Goal: Task Accomplishment & Management: Manage account settings

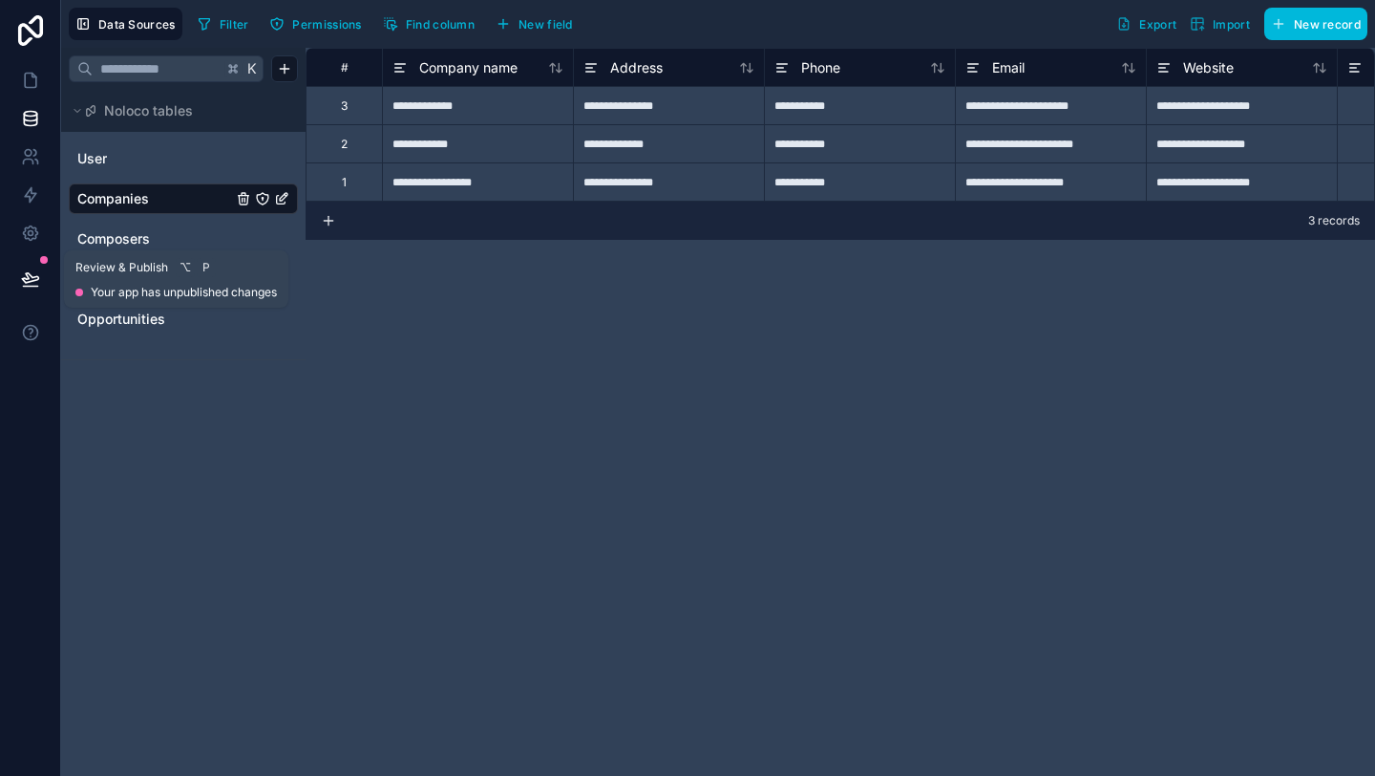
click at [30, 271] on icon at bounding box center [30, 278] width 19 height 19
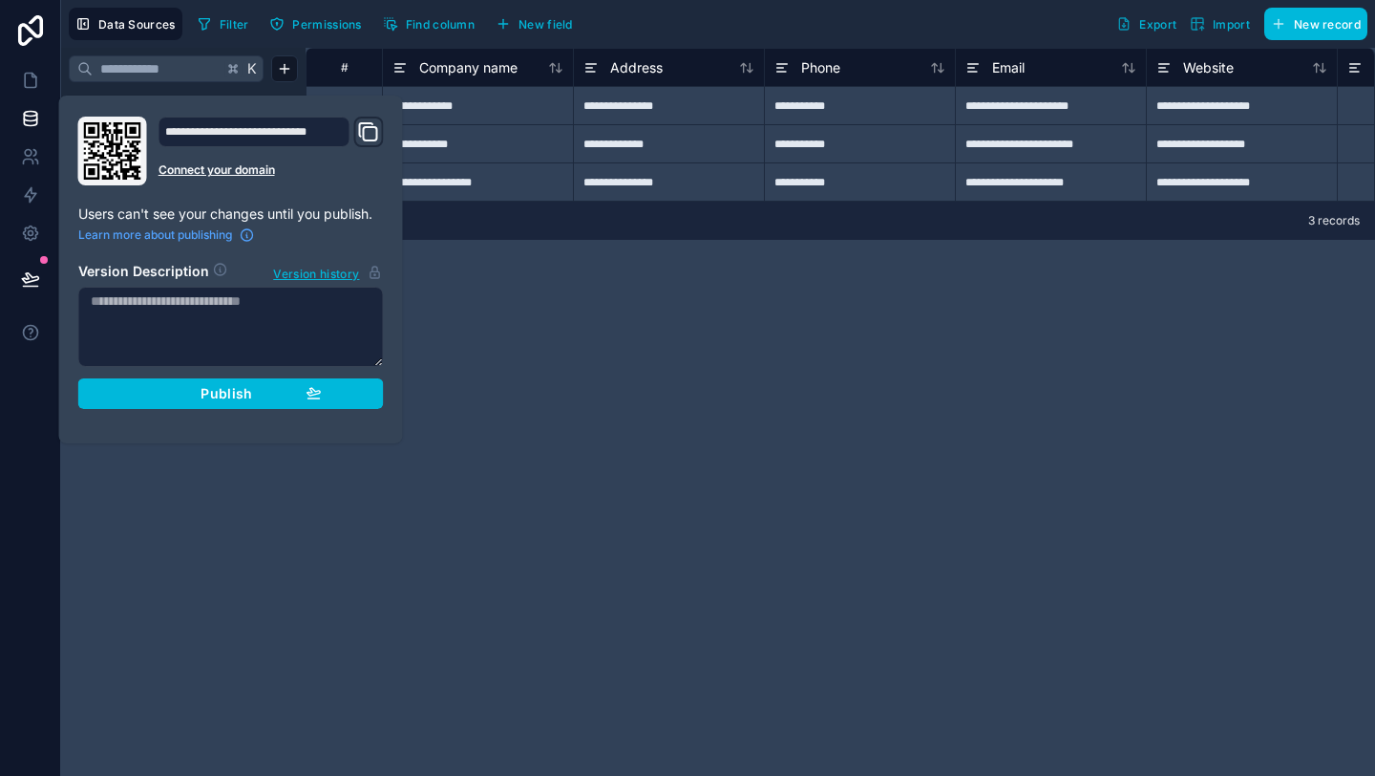
click at [567, 393] on div "**********" at bounding box center [841, 412] width 1070 height 728
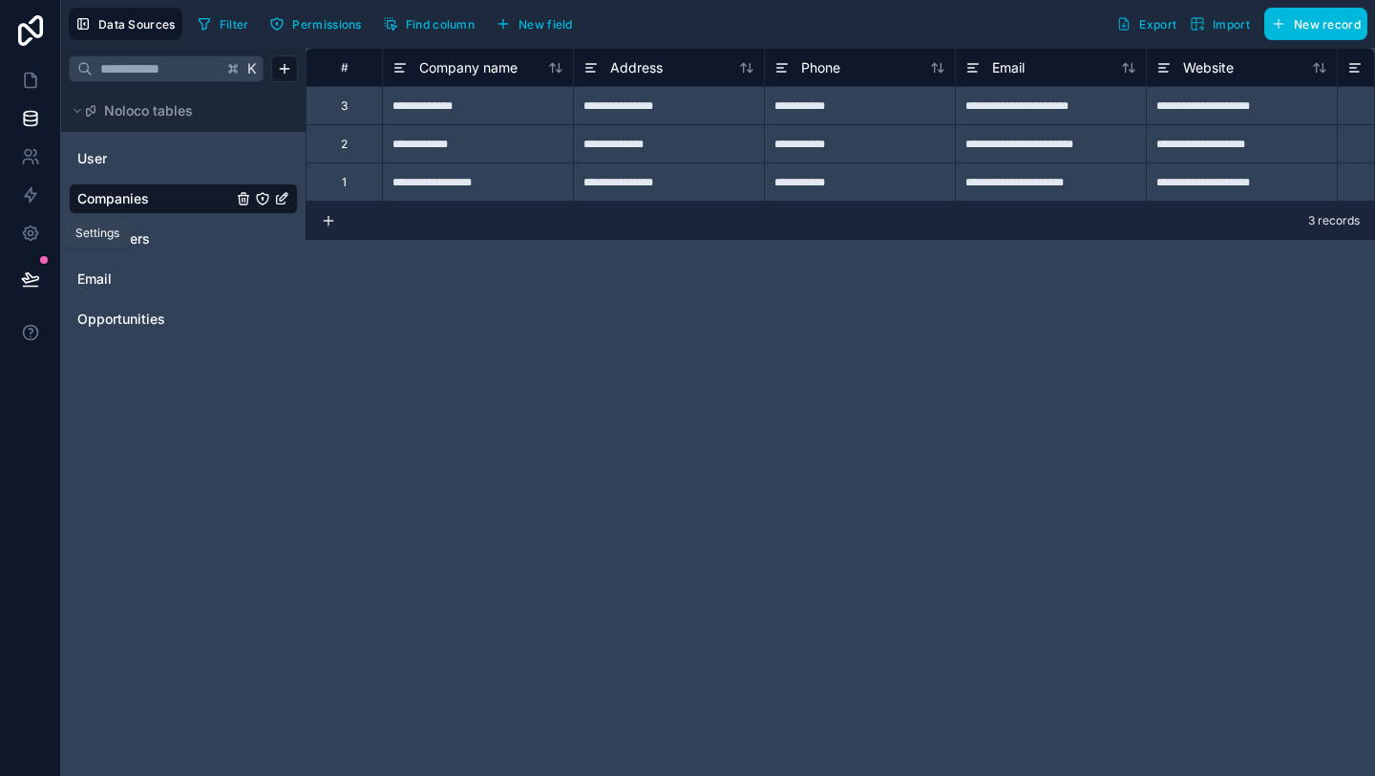
click at [31, 233] on icon at bounding box center [30, 232] width 19 height 19
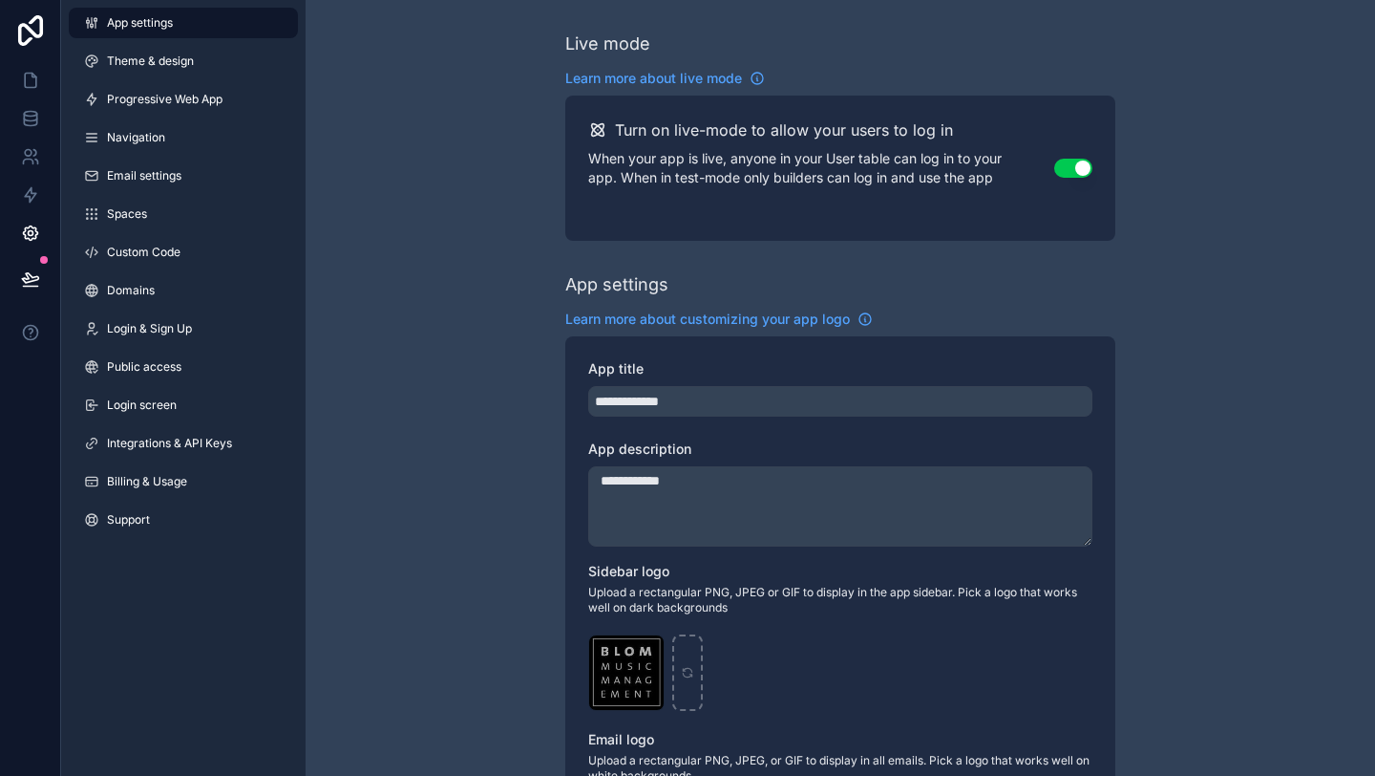
click at [183, 446] on span "Integrations & API Keys" at bounding box center [169, 443] width 125 height 15
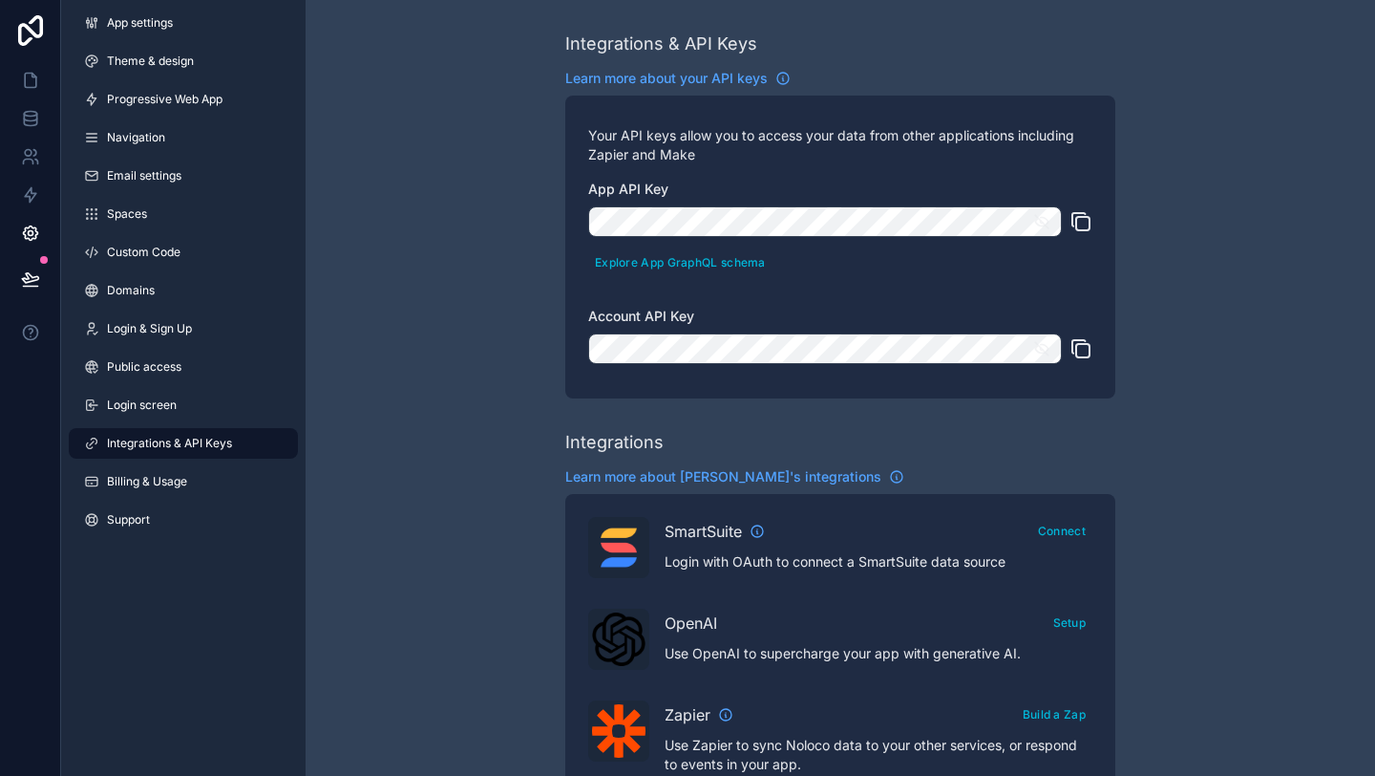
click at [1082, 215] on icon "scrollable content" at bounding box center [1081, 221] width 23 height 23
click at [1081, 348] on icon "scrollable content" at bounding box center [1081, 348] width 23 height 23
click at [1086, 220] on icon "scrollable content" at bounding box center [1081, 221] width 23 height 23
click at [1084, 218] on icon "scrollable content" at bounding box center [1081, 221] width 23 height 23
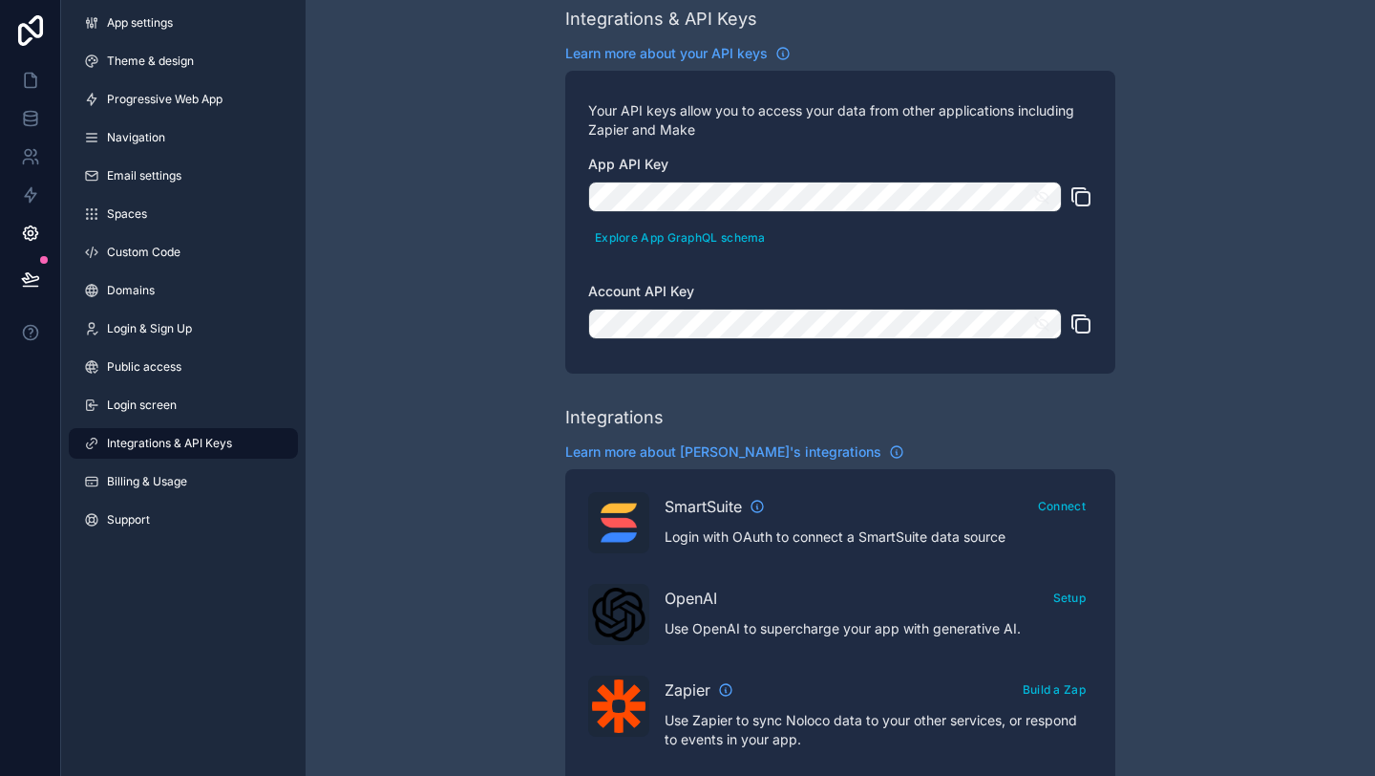
click at [1085, 194] on icon "scrollable content" at bounding box center [1081, 196] width 23 height 23
click at [1080, 193] on icon "scrollable content" at bounding box center [1081, 196] width 23 height 23
click at [1087, 196] on icon "scrollable content" at bounding box center [1081, 196] width 23 height 23
click at [1081, 196] on icon "scrollable content" at bounding box center [1081, 196] width 23 height 23
click at [1079, 195] on icon "scrollable content" at bounding box center [1081, 196] width 23 height 23
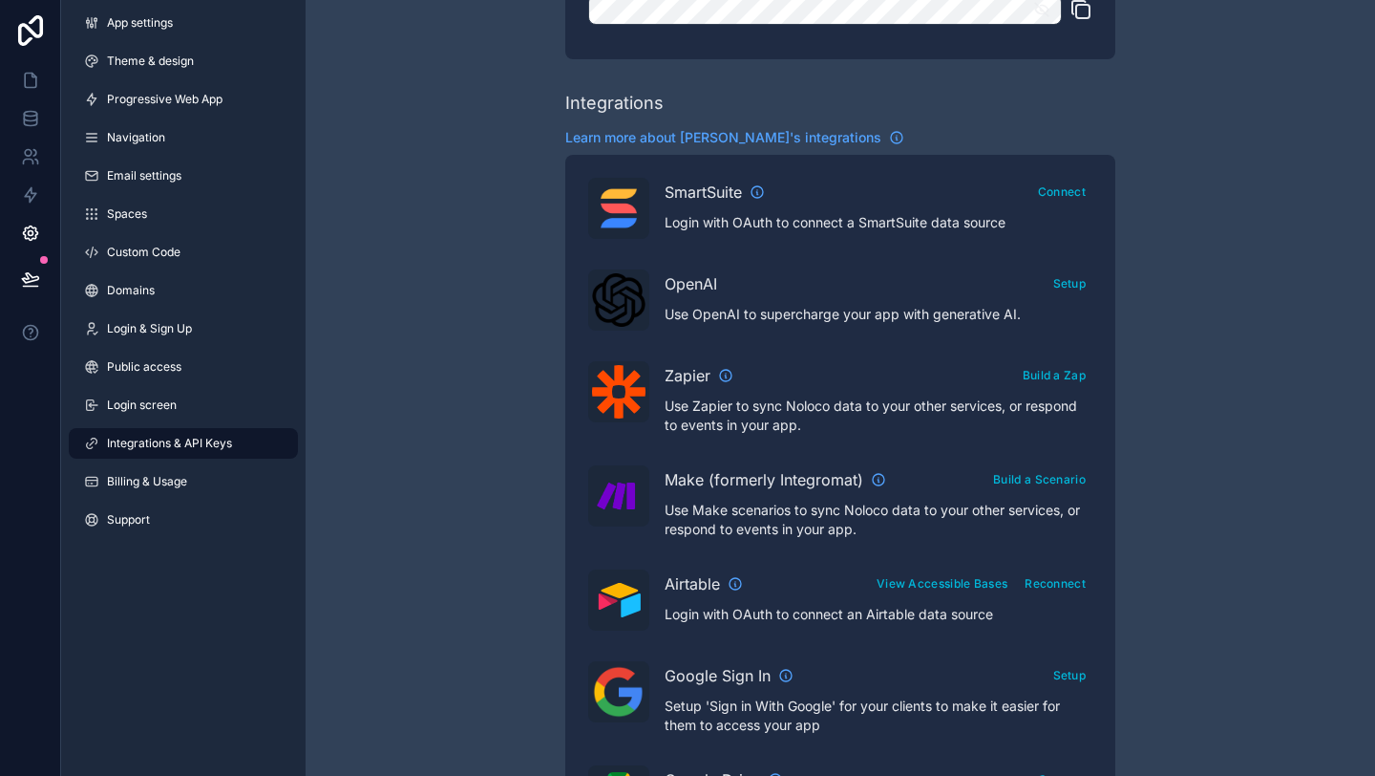
scroll to position [336, 0]
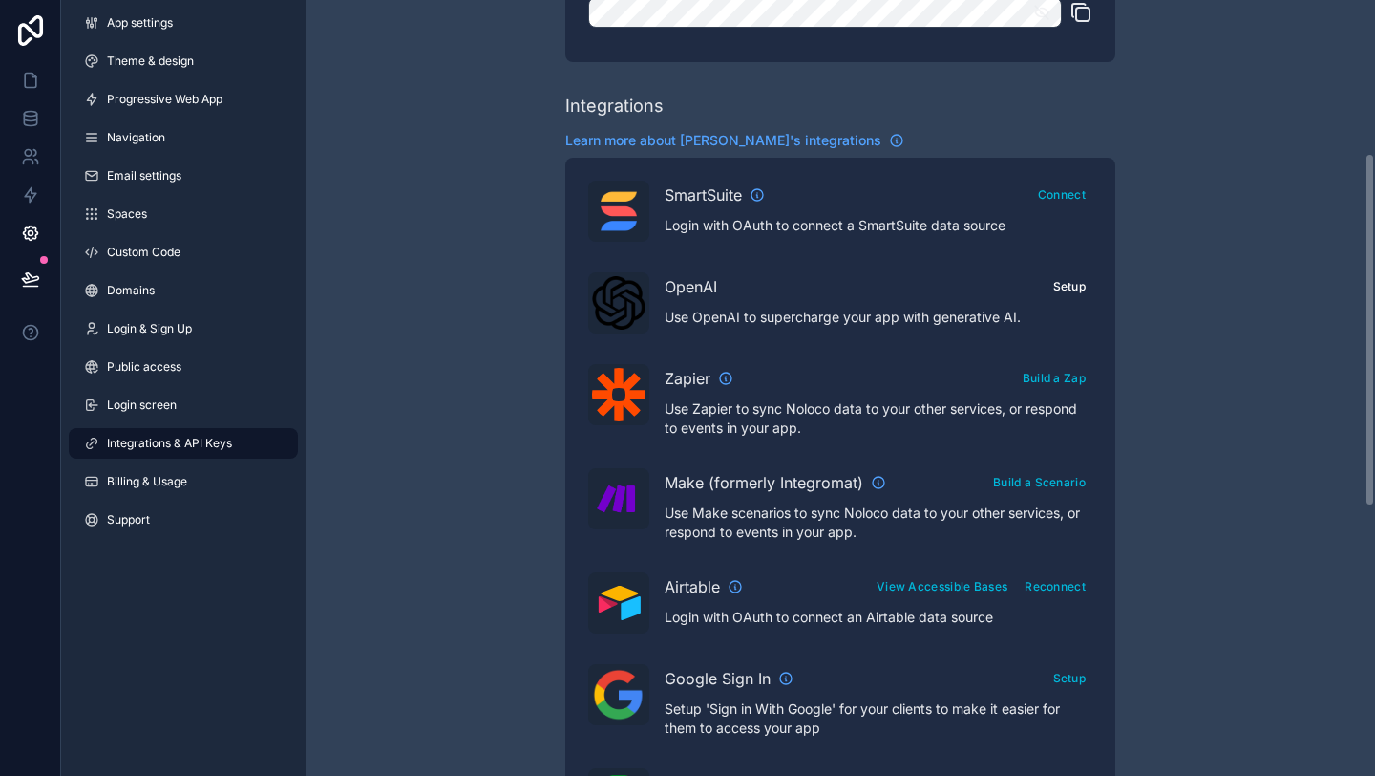
click at [1072, 285] on button "Setup" at bounding box center [1070, 286] width 47 height 28
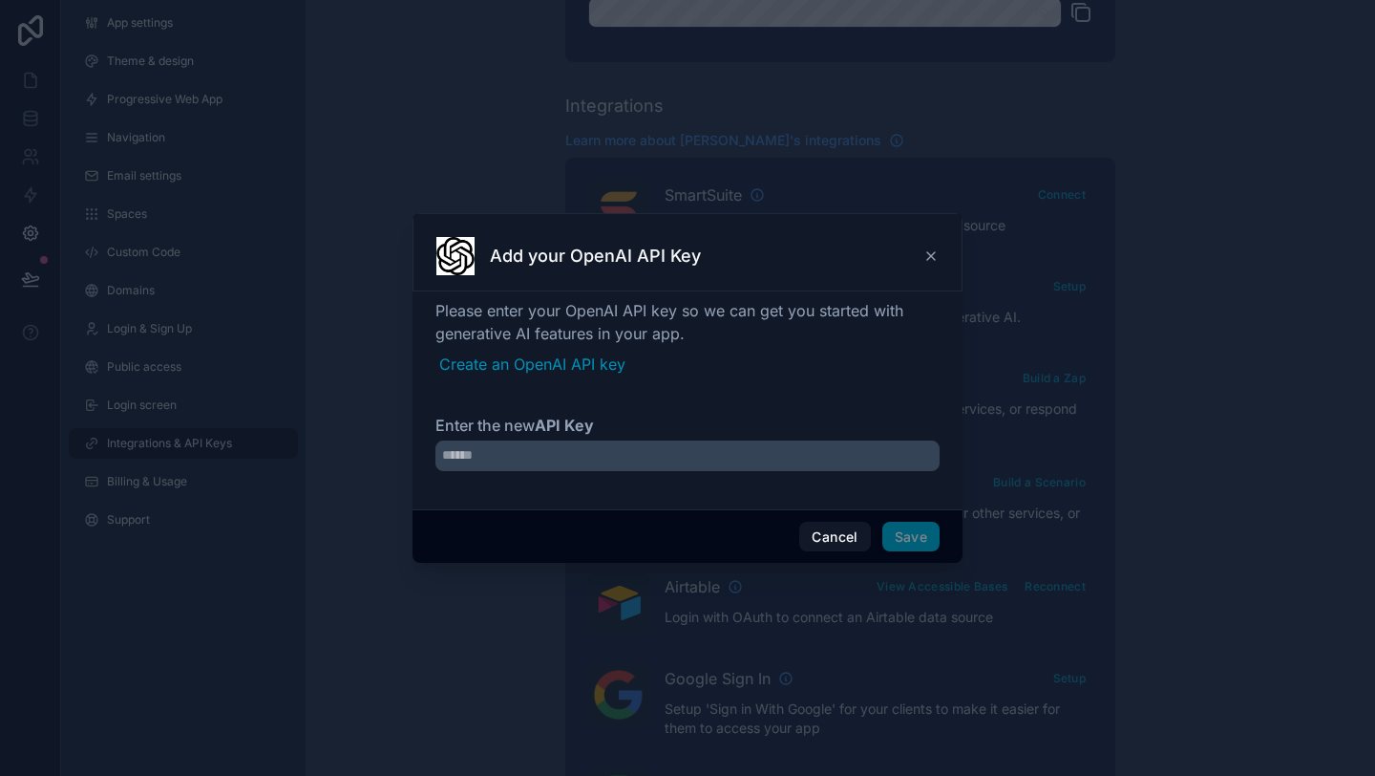
click at [933, 251] on icon at bounding box center [931, 255] width 15 height 15
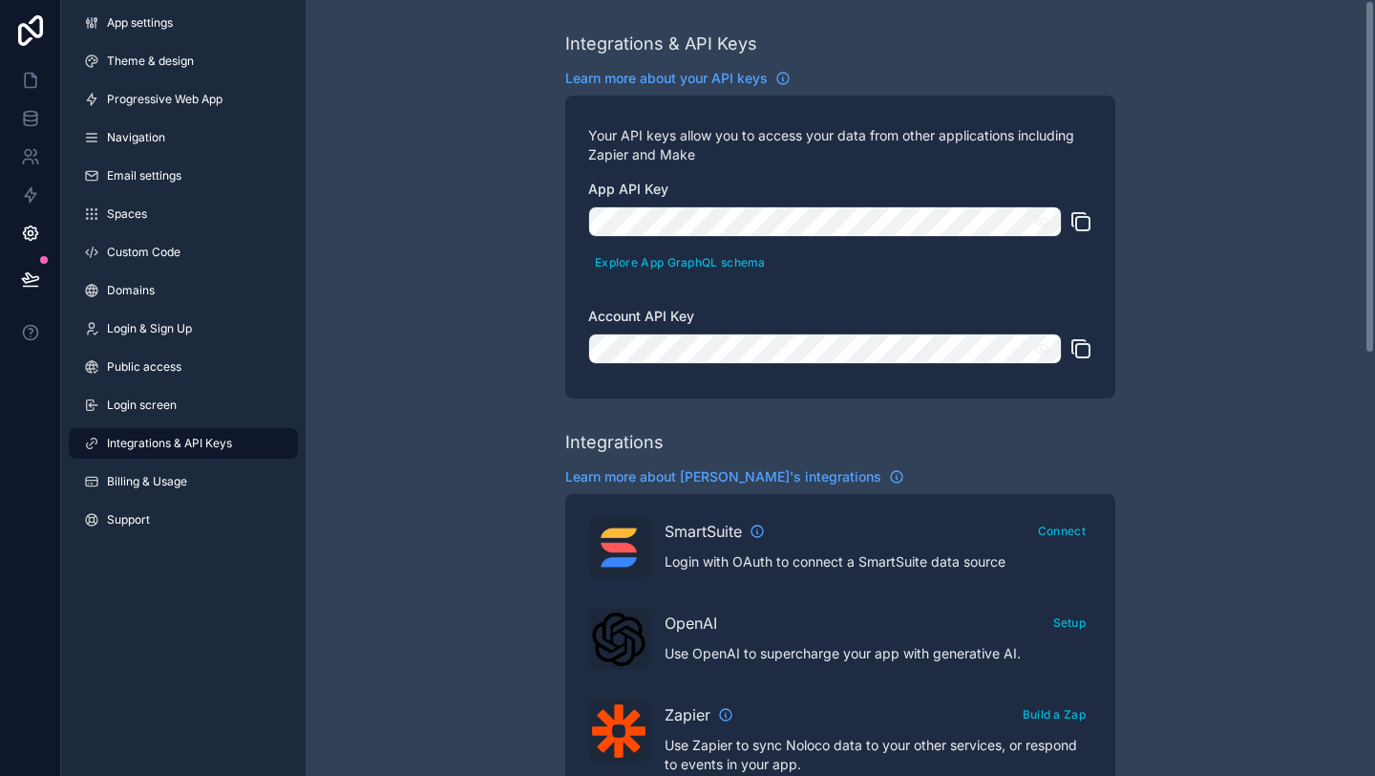
scroll to position [1, 0]
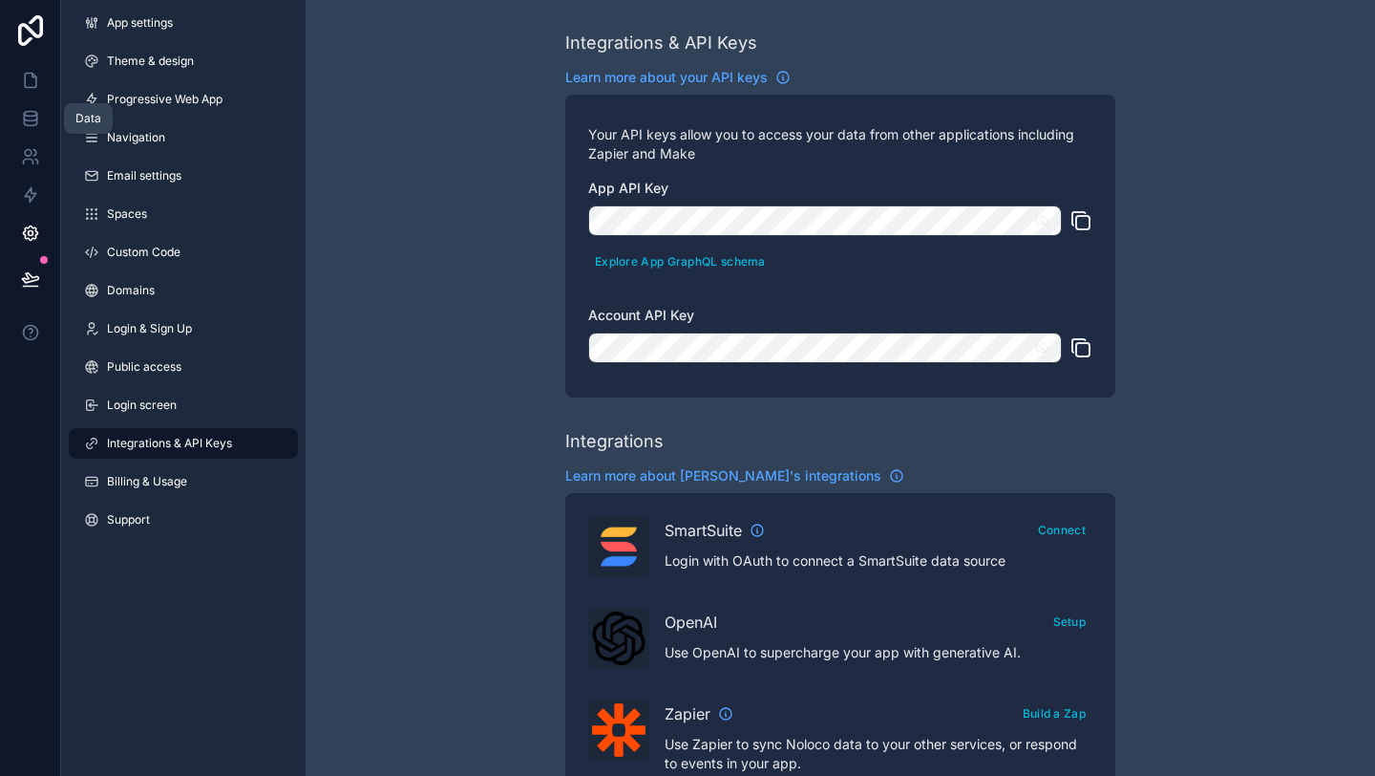
click at [24, 117] on icon at bounding box center [30, 118] width 12 height 8
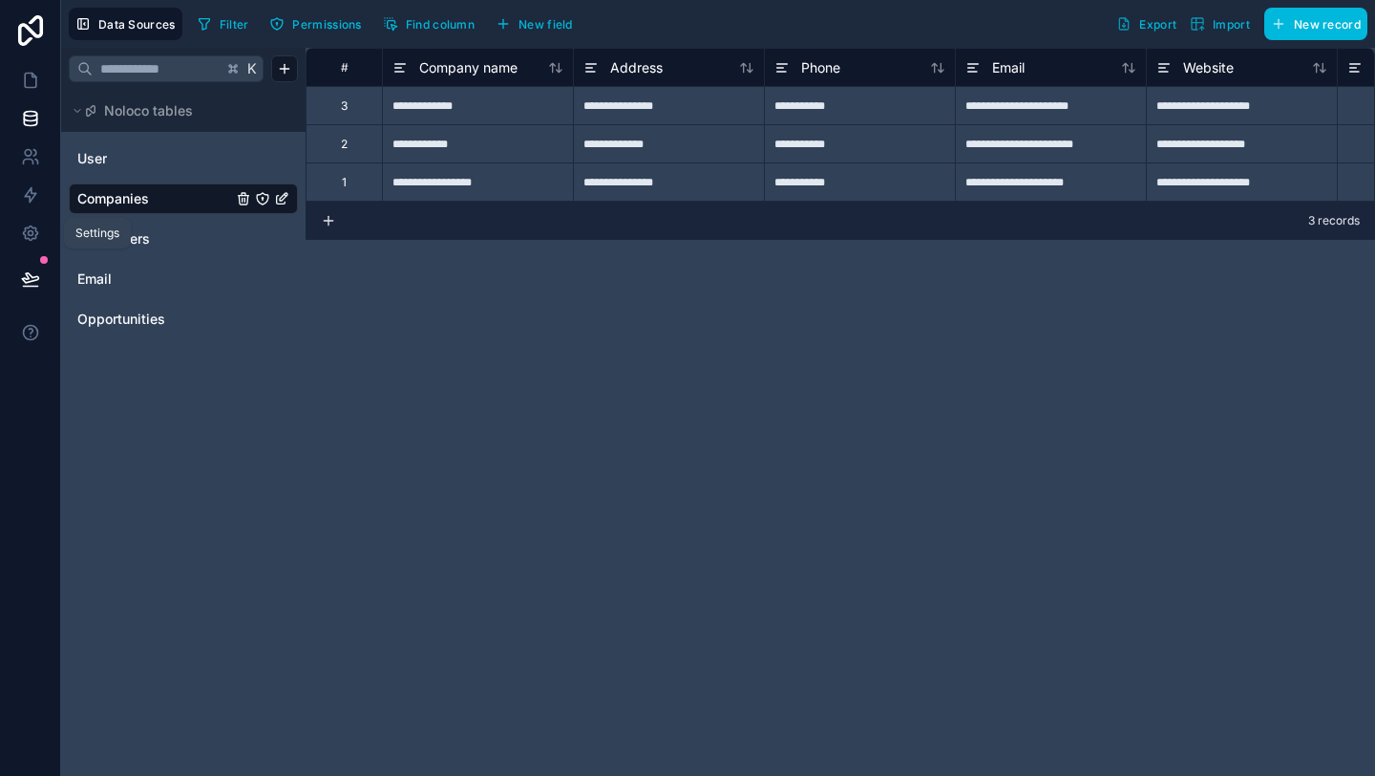
click at [32, 230] on icon at bounding box center [30, 232] width 19 height 19
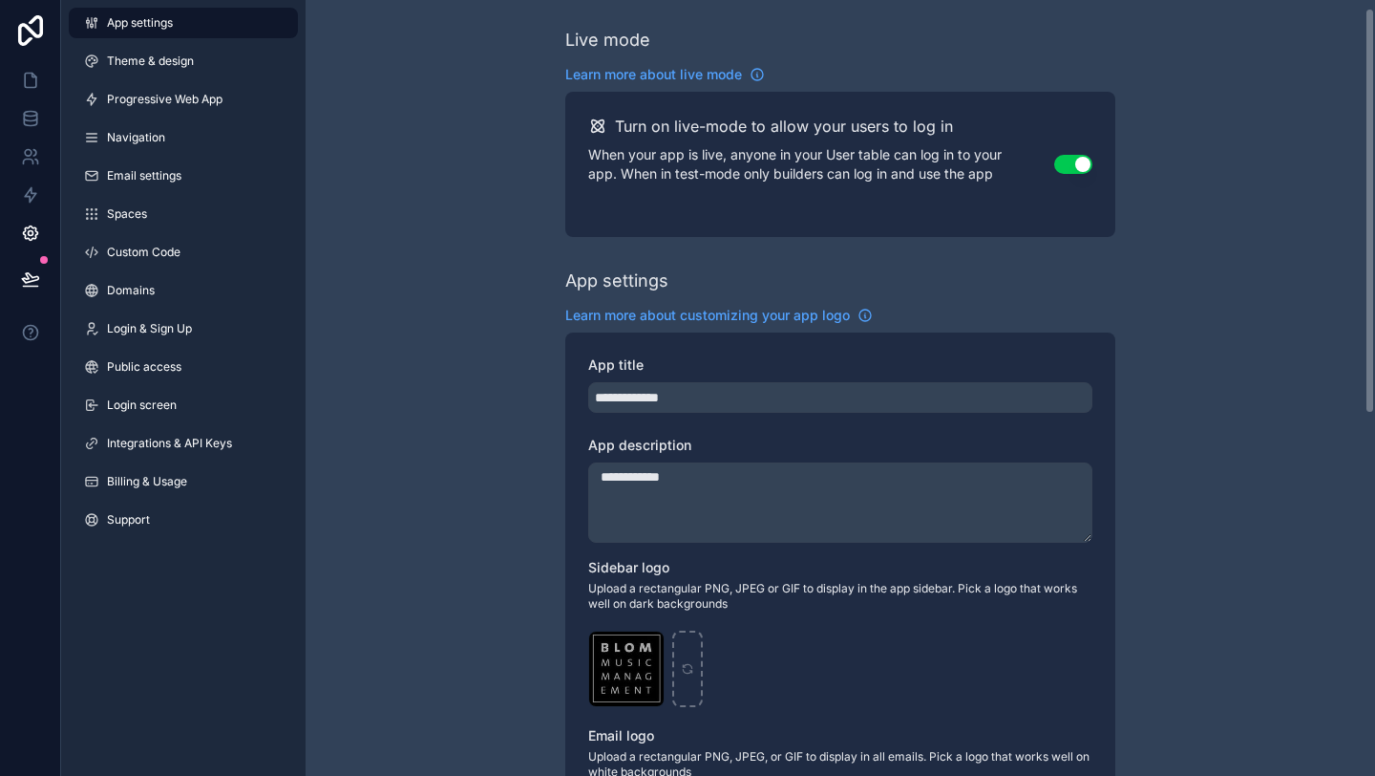
scroll to position [15, 0]
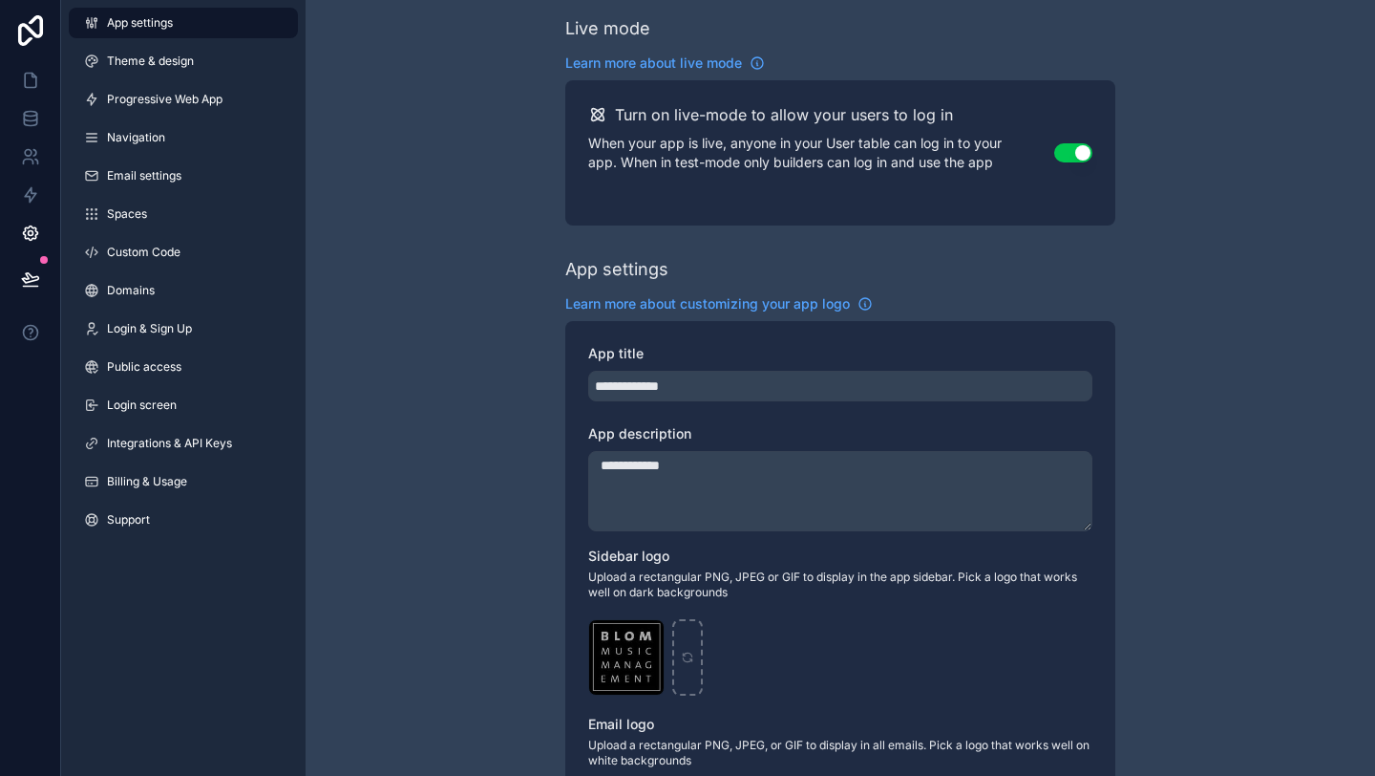
click at [166, 442] on span "Integrations & API Keys" at bounding box center [169, 443] width 125 height 15
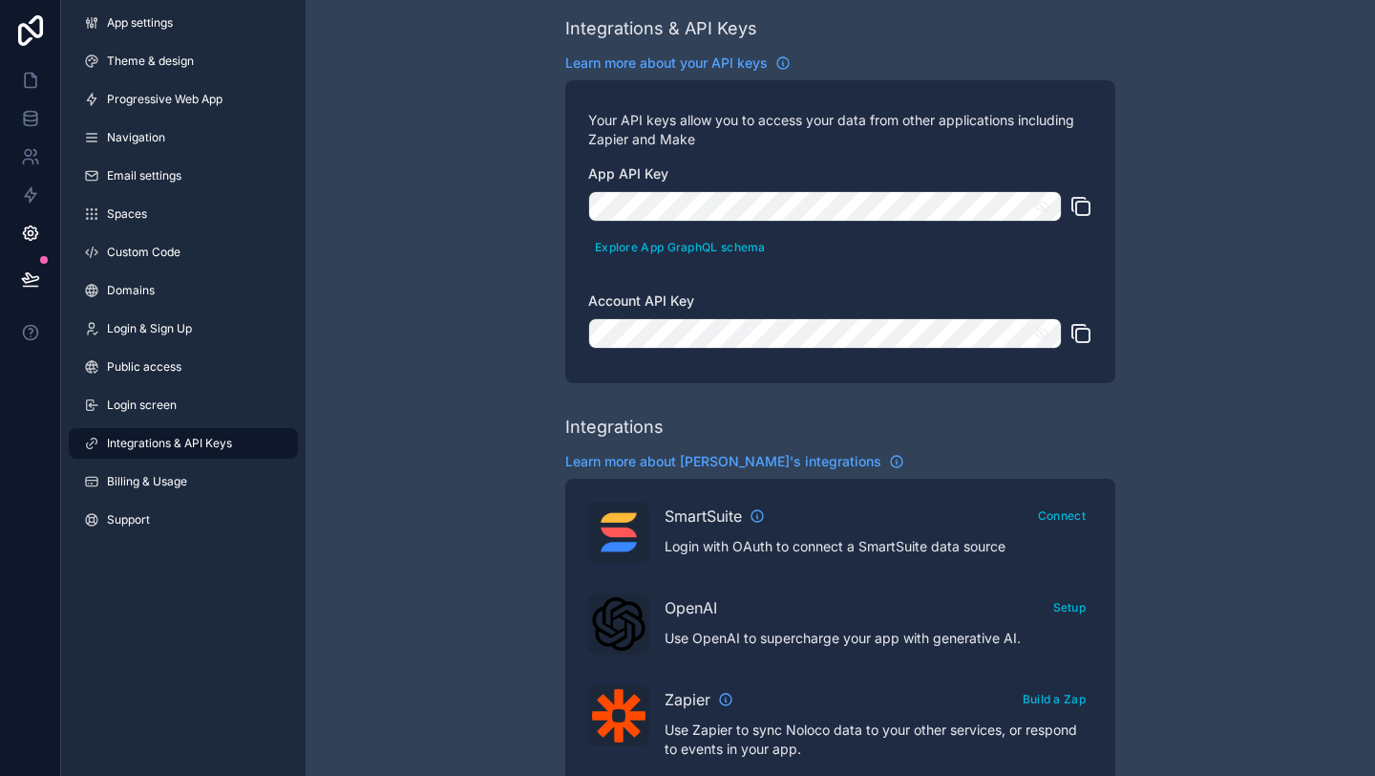
click at [1084, 205] on icon "scrollable content" at bounding box center [1081, 206] width 23 height 23
